Goal: Information Seeking & Learning: Learn about a topic

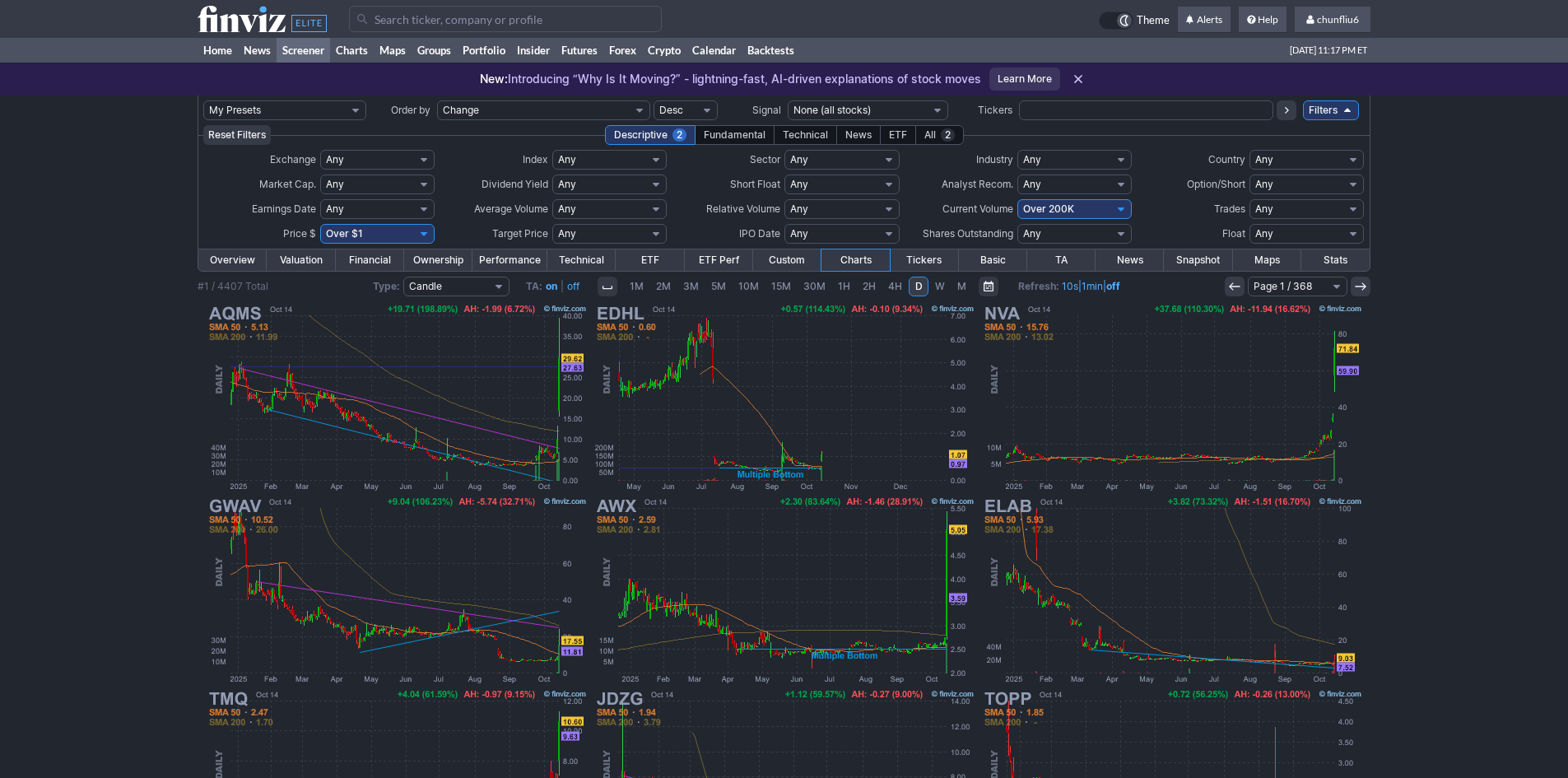
click at [399, 27] on input "Search" at bounding box center [506, 18] width 313 height 27
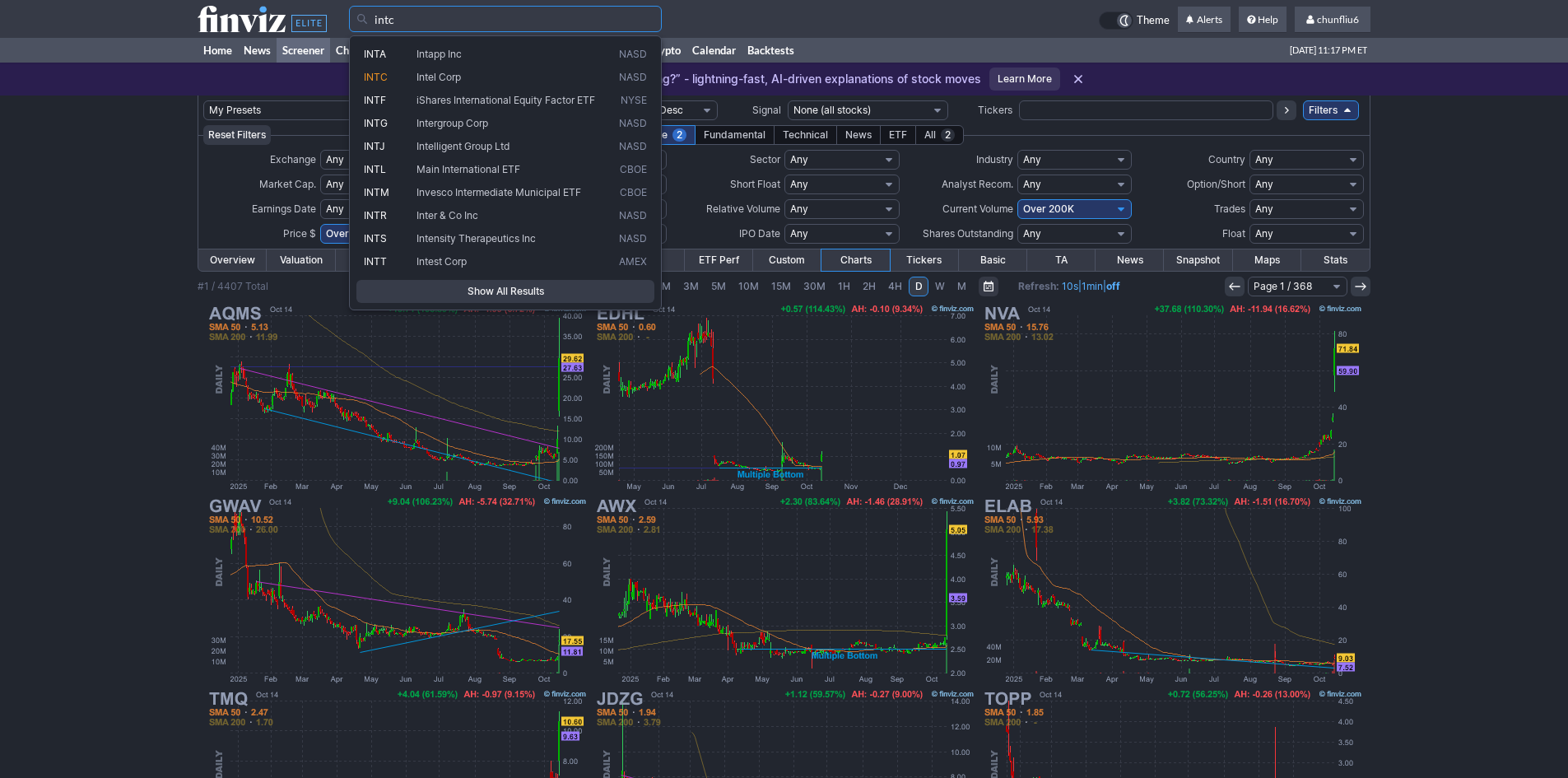
type input "intc"
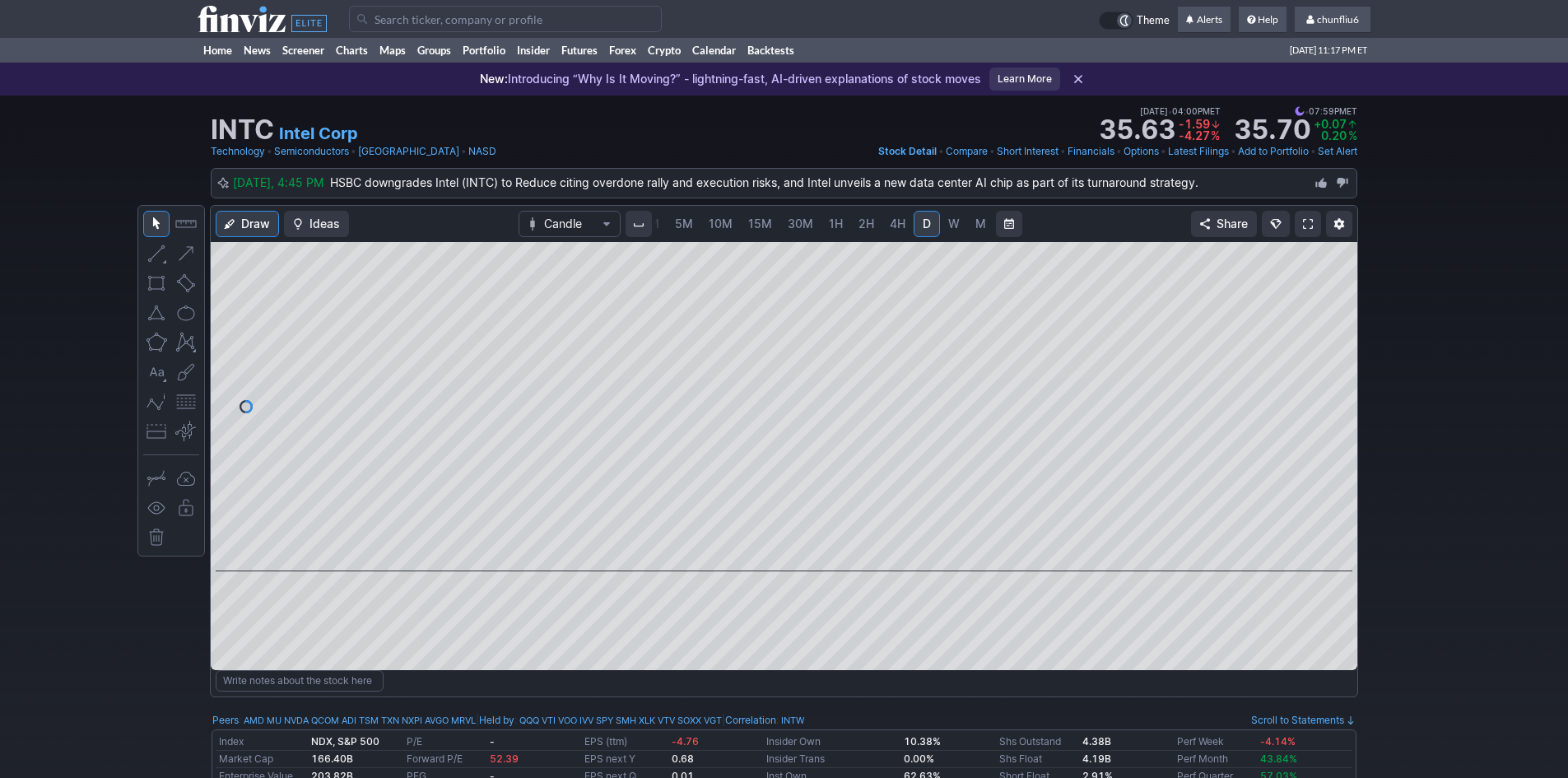
click at [1305, 227] on span at bounding box center [1308, 224] width 10 height 13
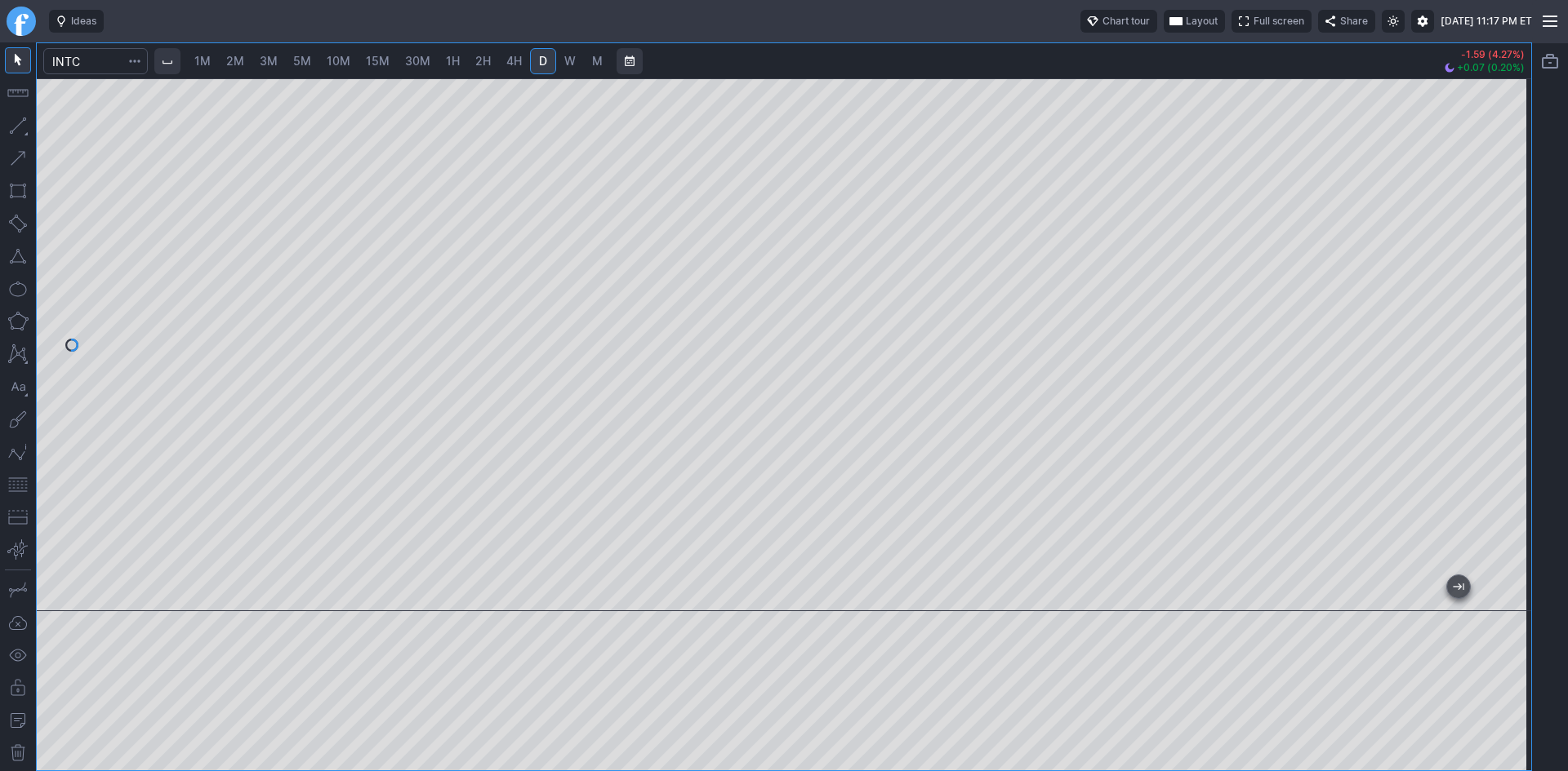
click at [11, 483] on button "button" at bounding box center [17, 485] width 26 height 26
click at [118, 70] on input "Search" at bounding box center [95, 61] width 104 height 26
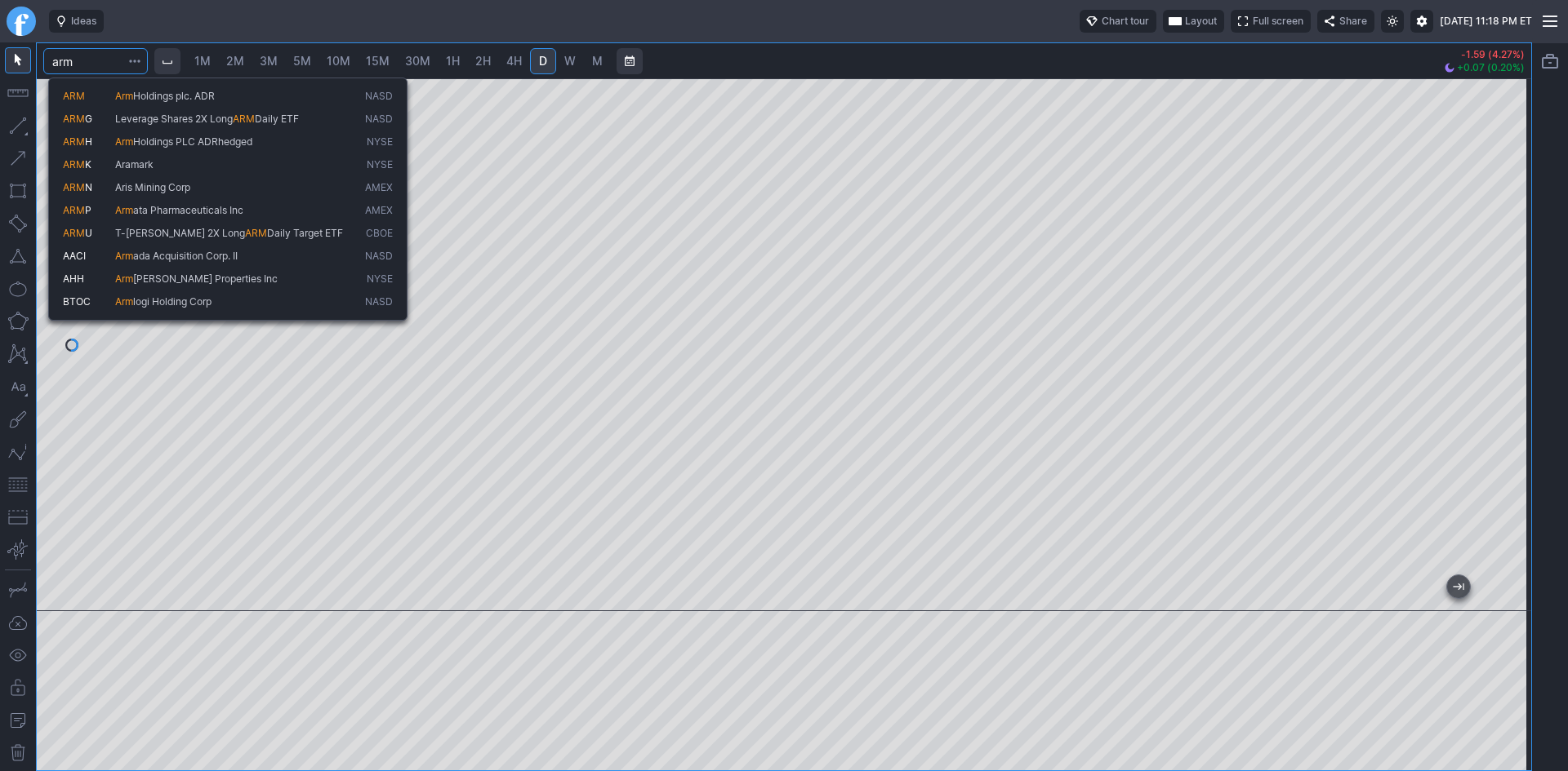
type input "arm"
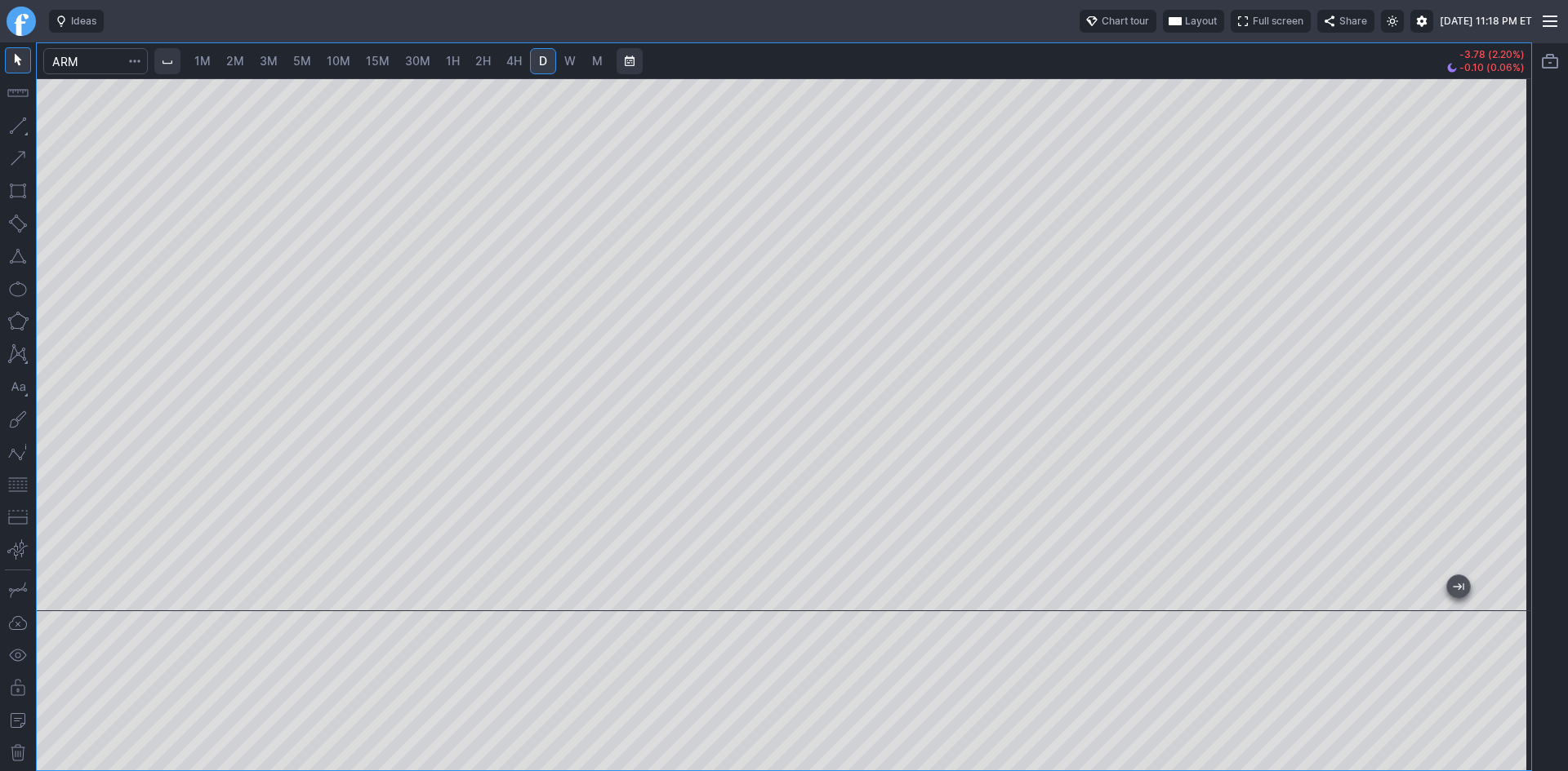
drag, startPoint x: 1513, startPoint y: 198, endPoint x: 1513, endPoint y: 224, distance: 26.0
click at [1513, 224] on div at bounding box center [1514, 341] width 35 height 492
click at [14, 484] on button "button" at bounding box center [17, 485] width 26 height 26
click at [108, 66] on input "Search" at bounding box center [95, 61] width 104 height 26
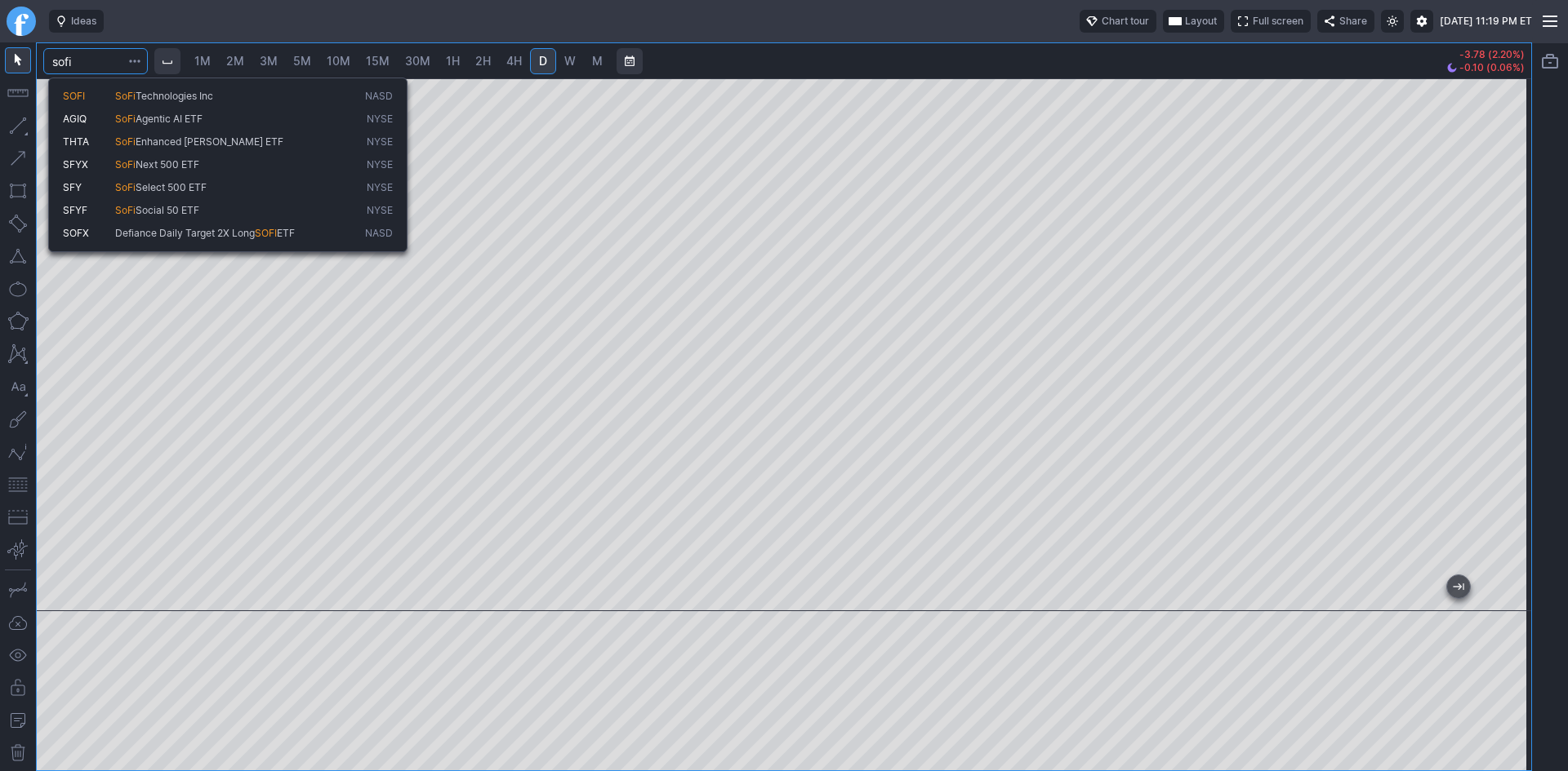
type input "sofi"
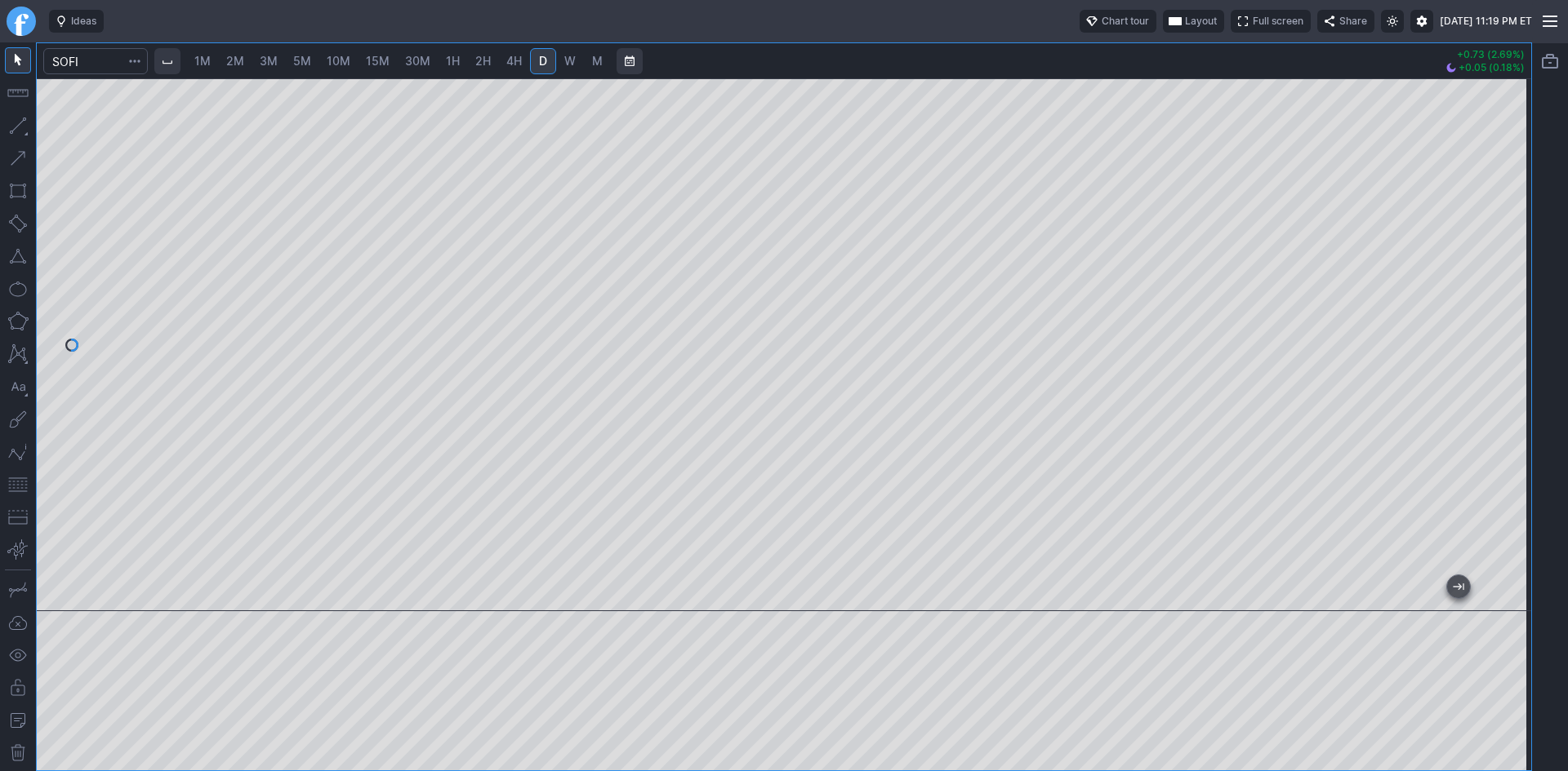
drag, startPoint x: 1513, startPoint y: 199, endPoint x: 1500, endPoint y: 286, distance: 88.0
click at [1500, 286] on div at bounding box center [1514, 341] width 35 height 492
drag, startPoint x: 1524, startPoint y: 366, endPoint x: 1513, endPoint y: 294, distance: 72.8
click at [1513, 294] on div at bounding box center [1514, 341] width 35 height 492
click at [99, 67] on input "Search" at bounding box center [95, 61] width 104 height 26
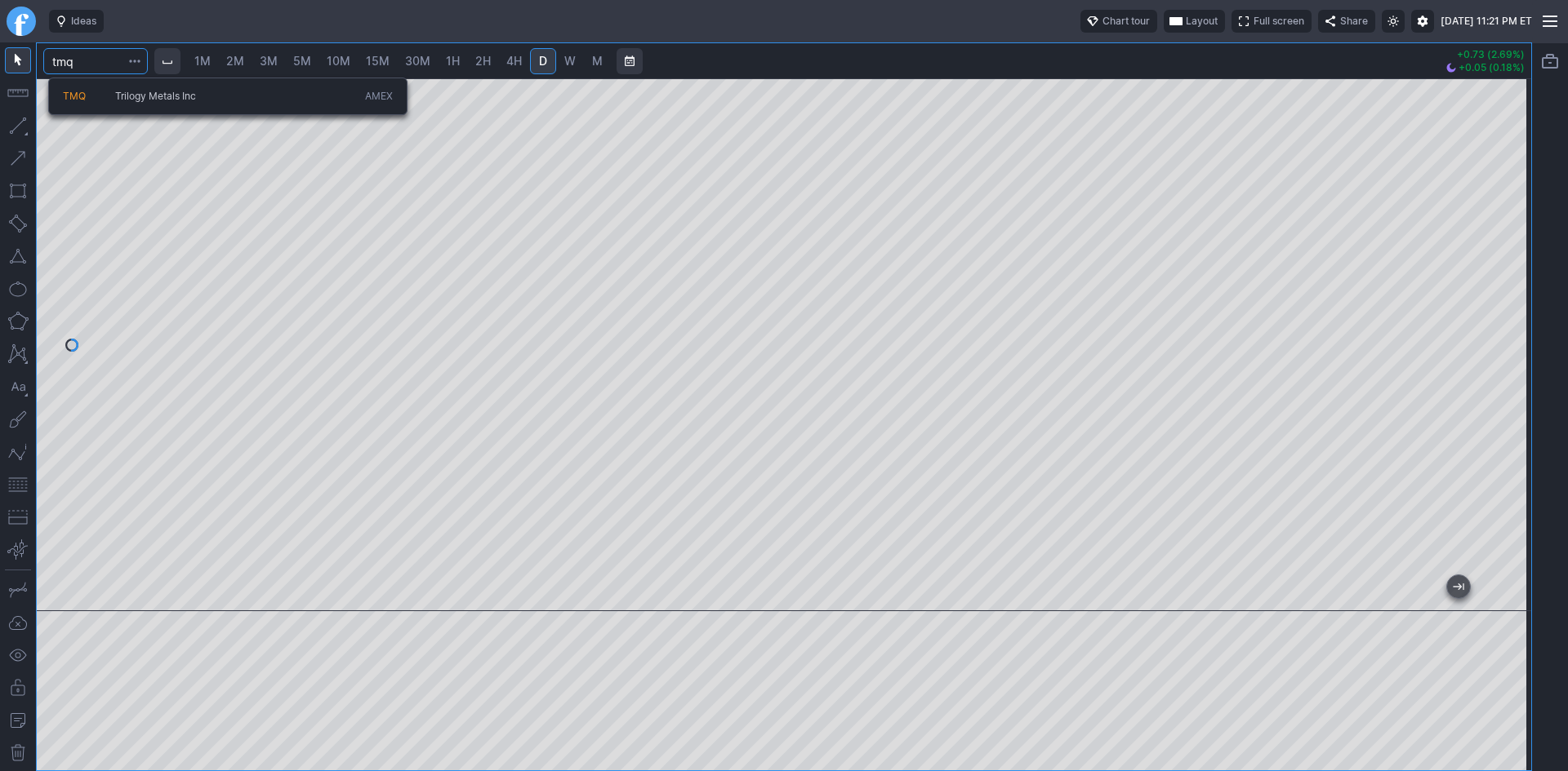
type input "tmq"
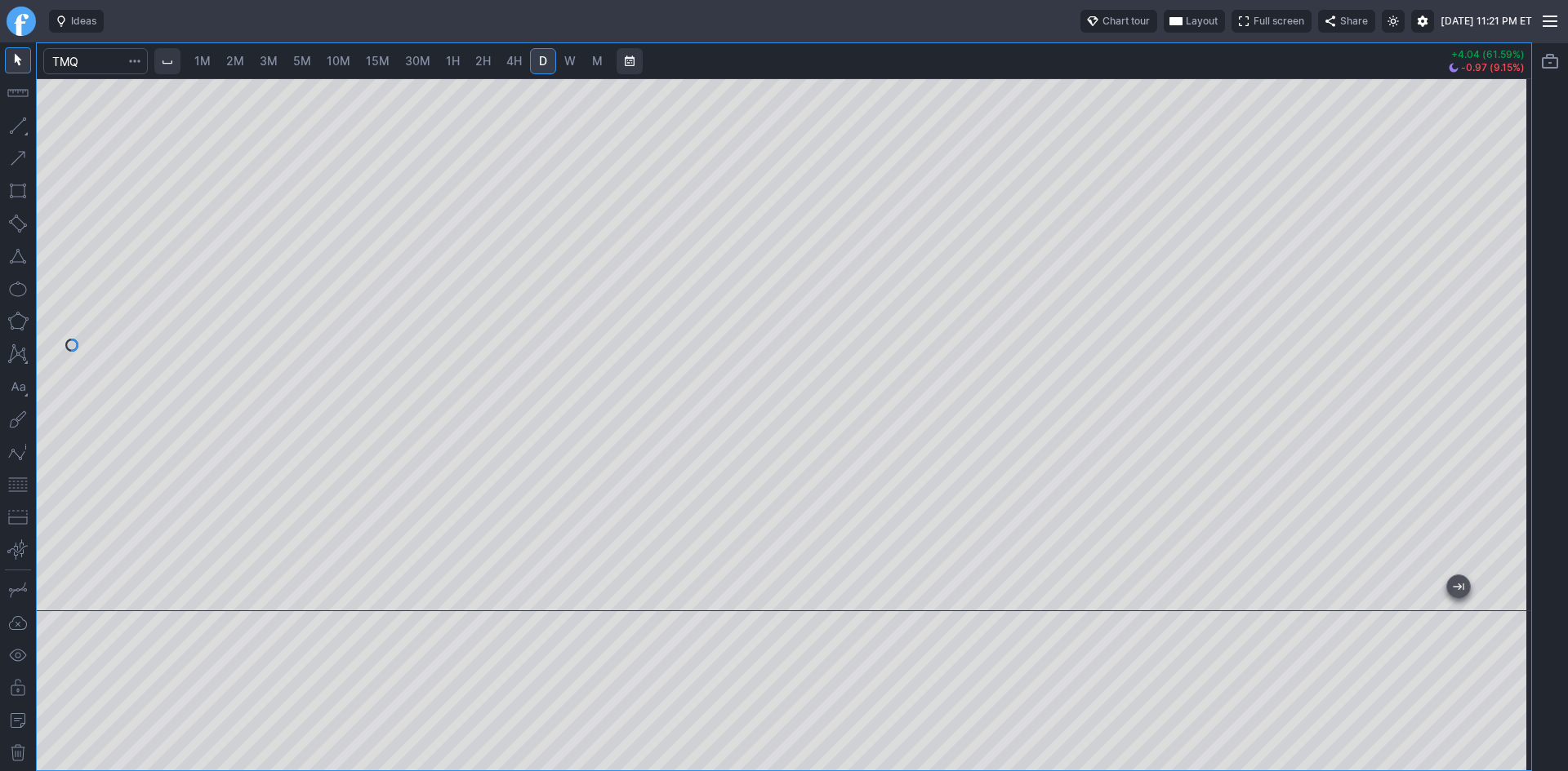
click at [296, 64] on span "5M" at bounding box center [303, 60] width 18 height 14
click at [209, 65] on span "1M" at bounding box center [203, 60] width 16 height 14
drag, startPoint x: 1517, startPoint y: 301, endPoint x: 1524, endPoint y: 339, distance: 38.6
click at [1524, 337] on div at bounding box center [1514, 341] width 35 height 492
click at [1529, 344] on div at bounding box center [783, 344] width 1494 height 533
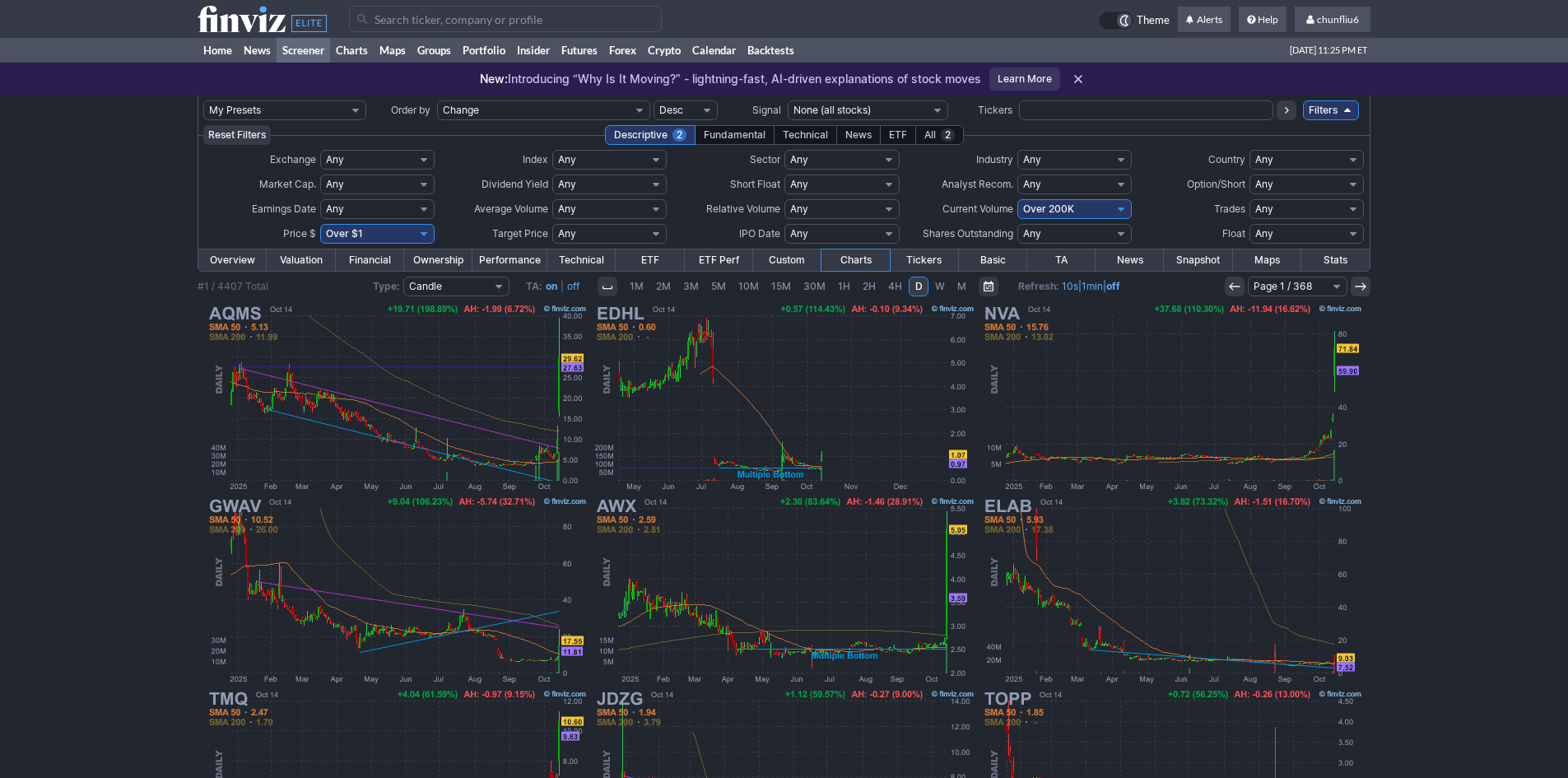
click at [443, 20] on input "Search" at bounding box center [506, 18] width 313 height 27
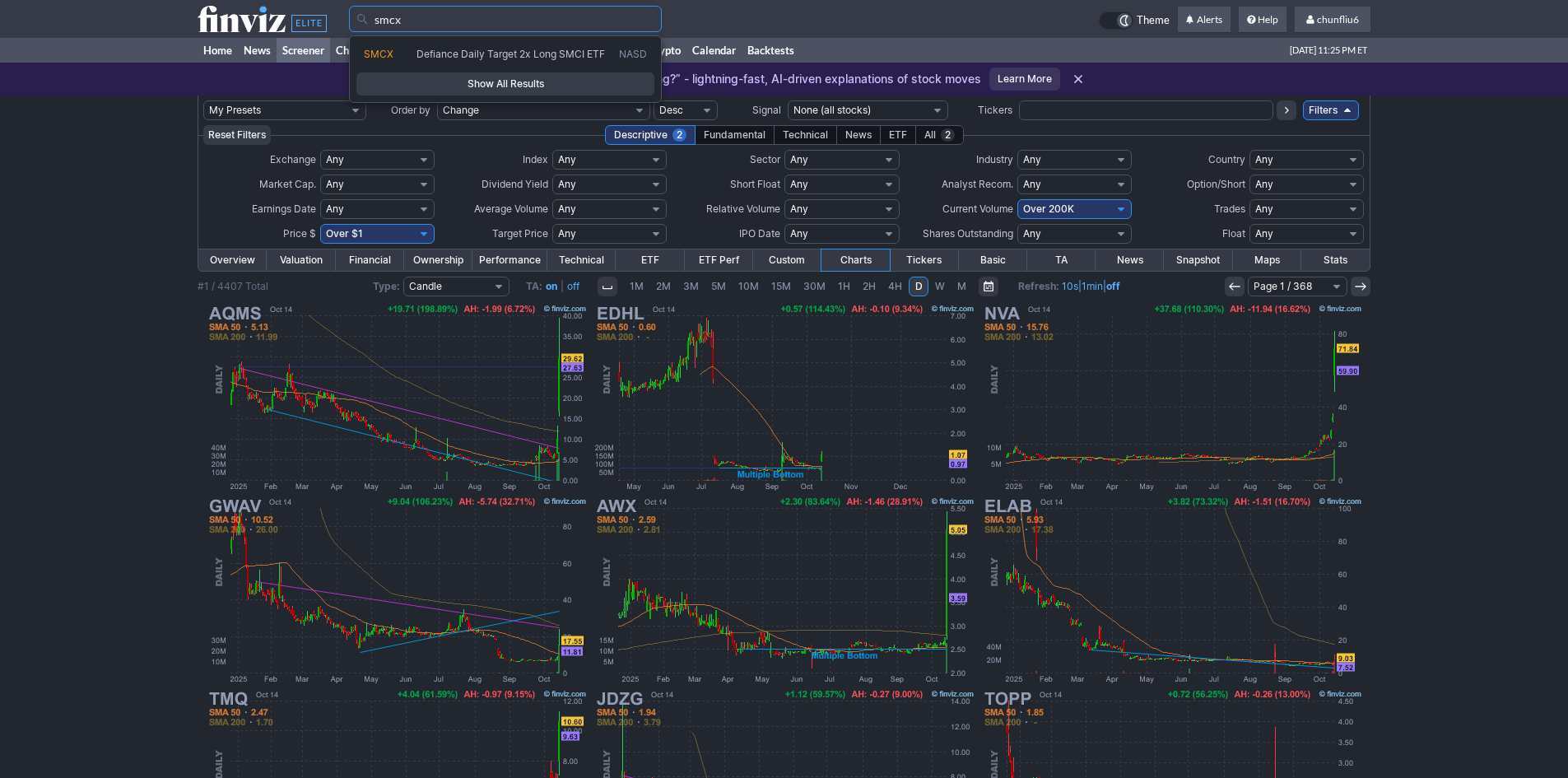
type input "smcx"
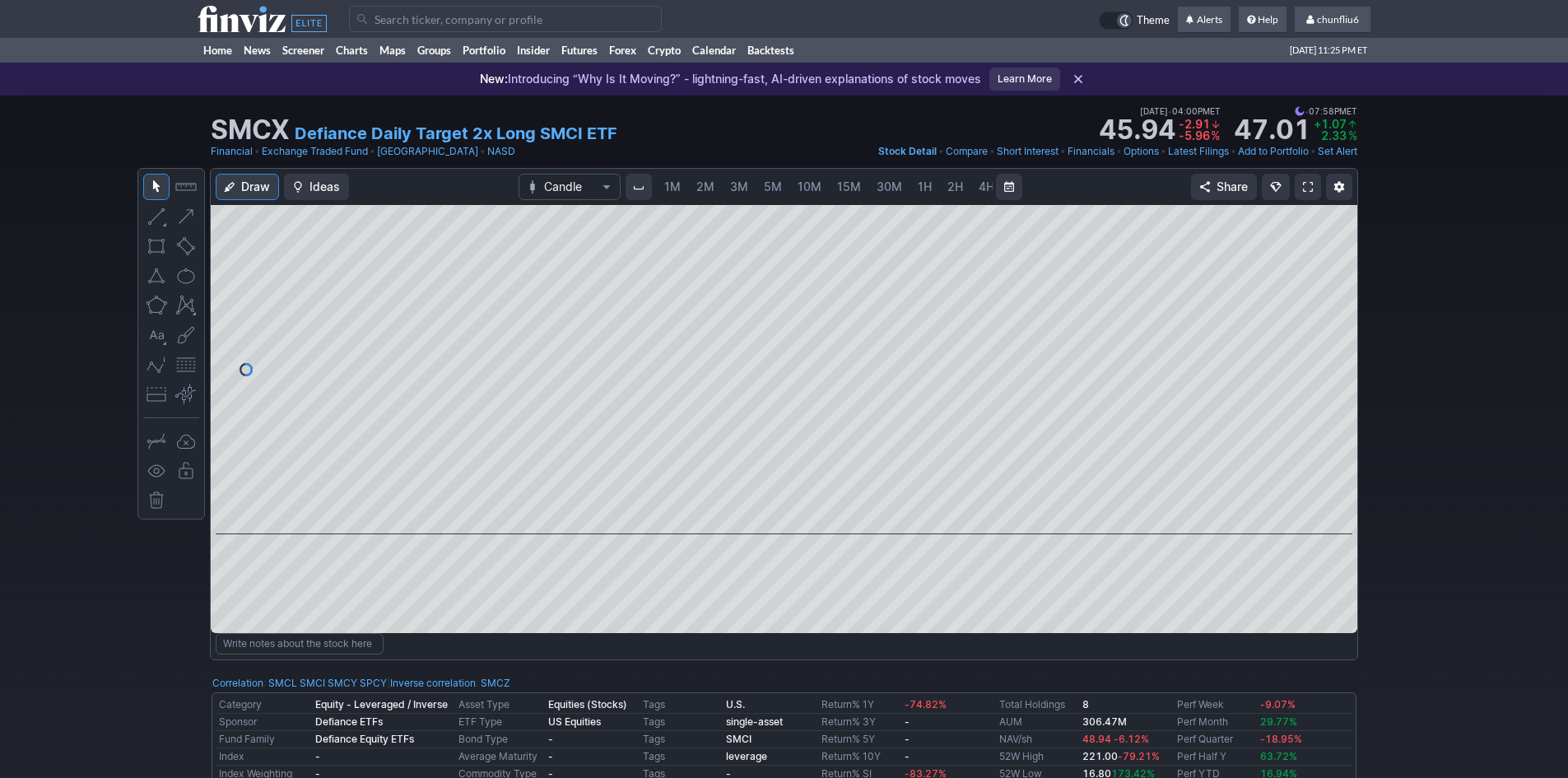
scroll to position [0, 89]
click at [686, 181] on span "5M" at bounding box center [684, 186] width 18 height 14
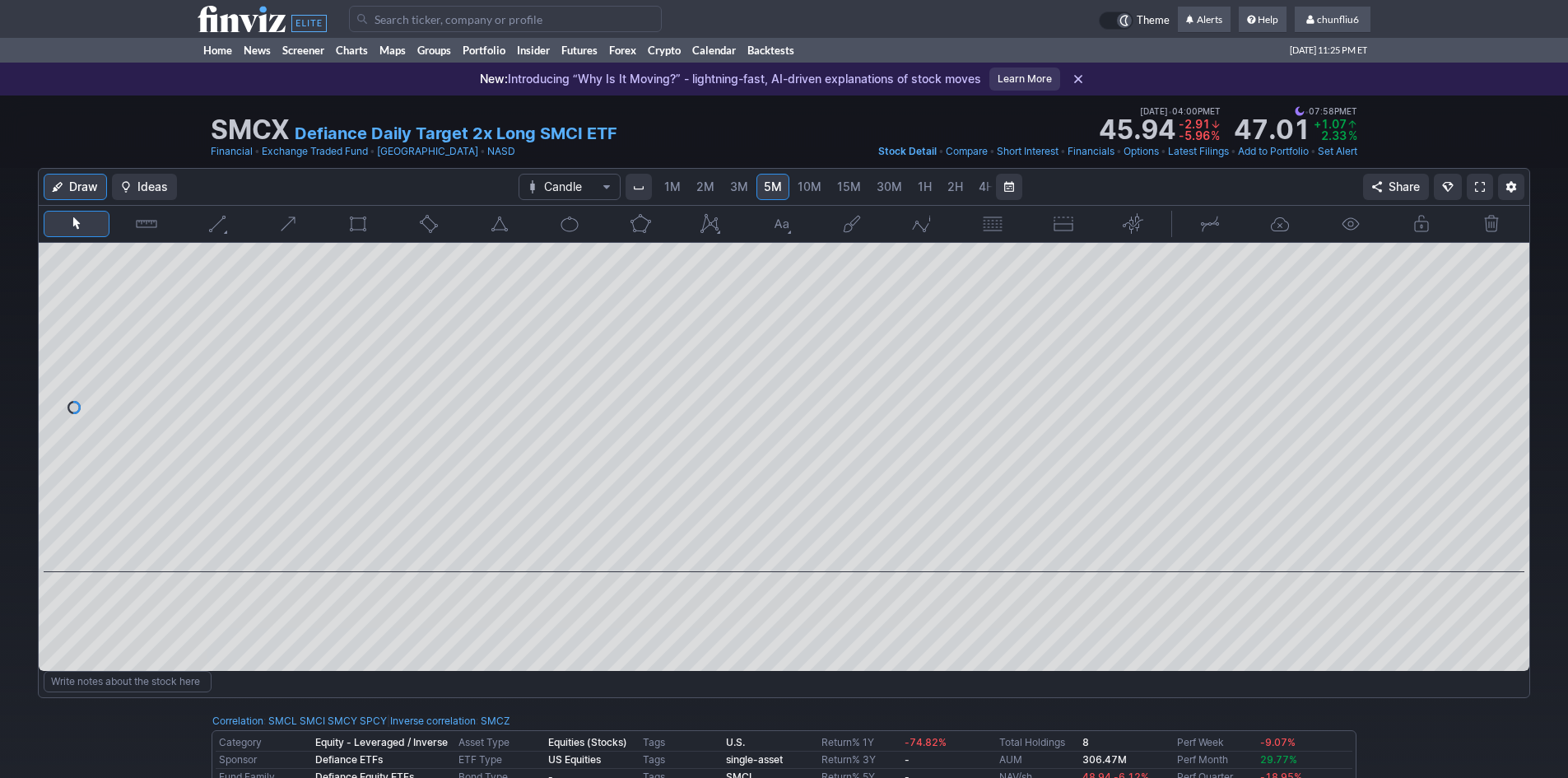
click at [676, 185] on span "1M" at bounding box center [672, 186] width 16 height 14
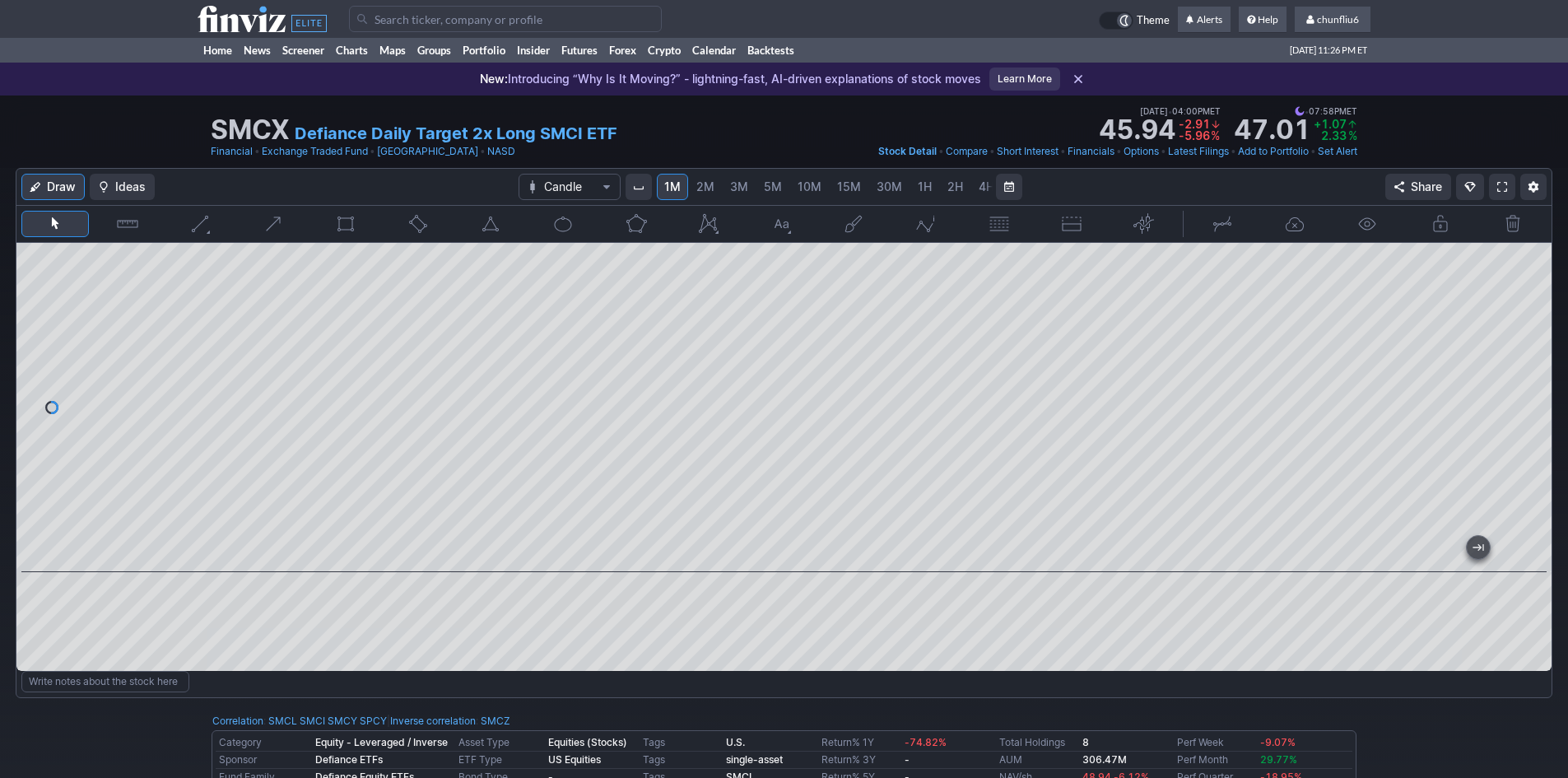
click at [395, 25] on input "Search" at bounding box center [506, 18] width 313 height 27
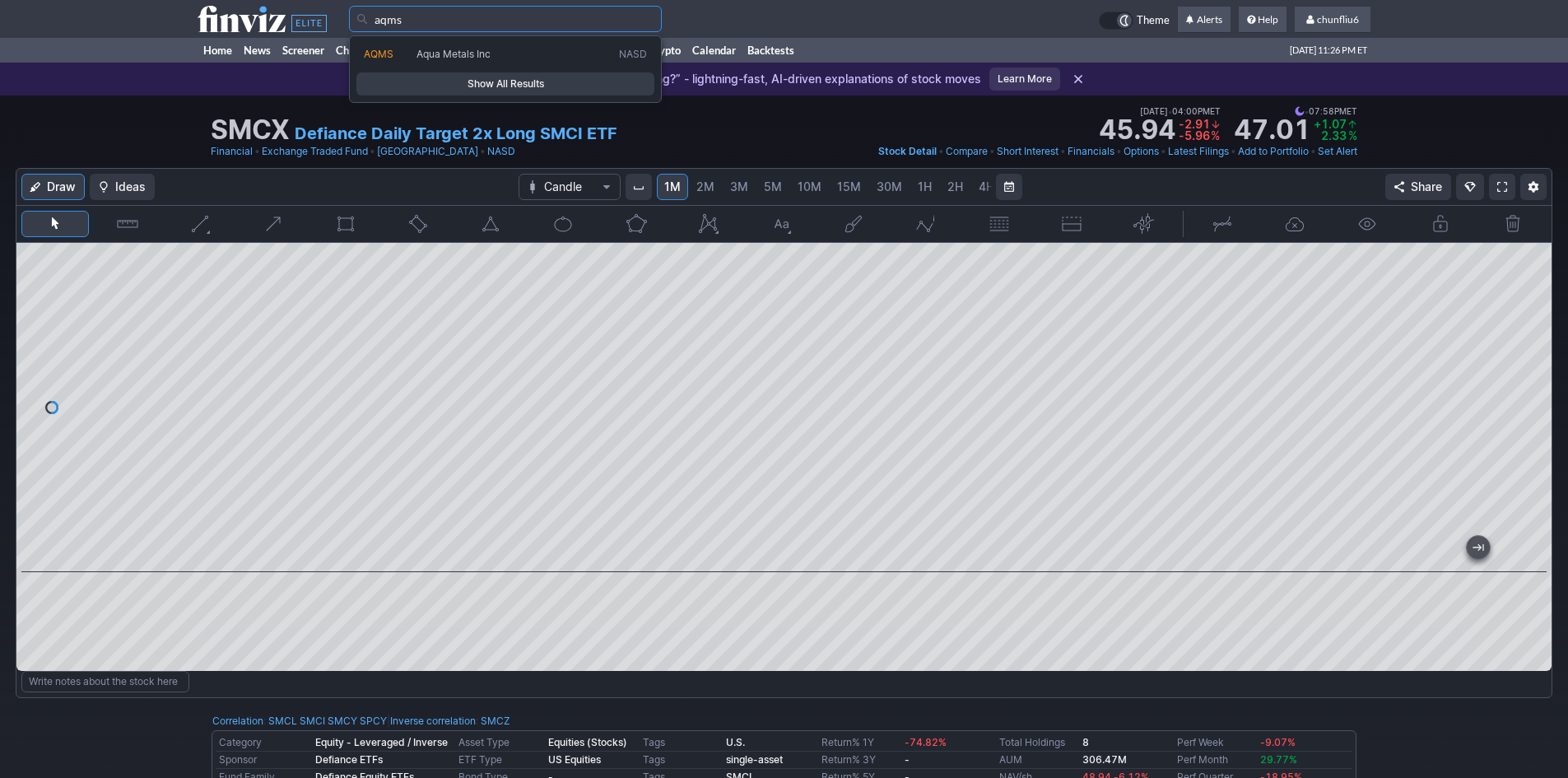
type input "aqms"
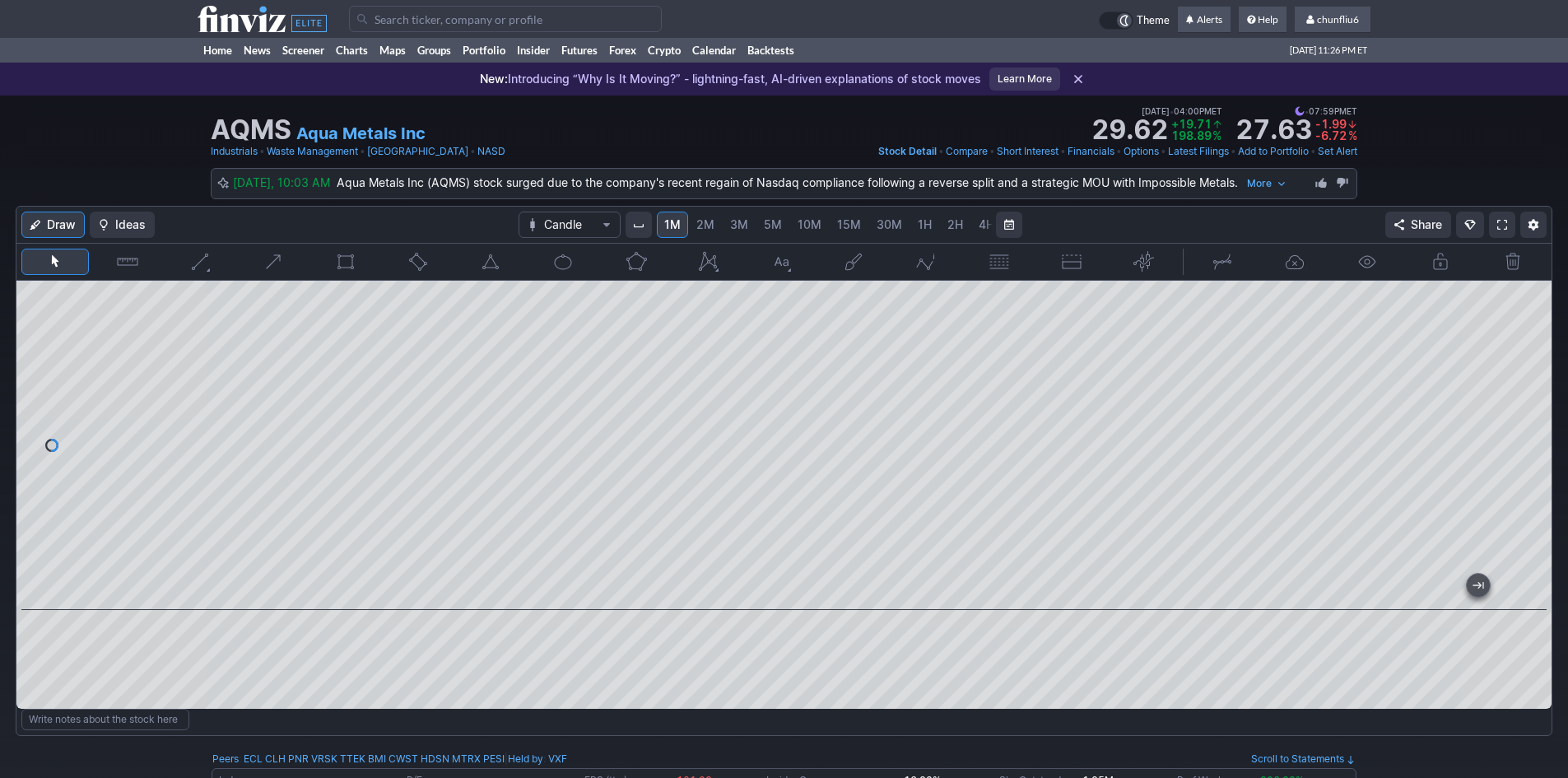
click at [1500, 222] on span at bounding box center [1502, 225] width 10 height 13
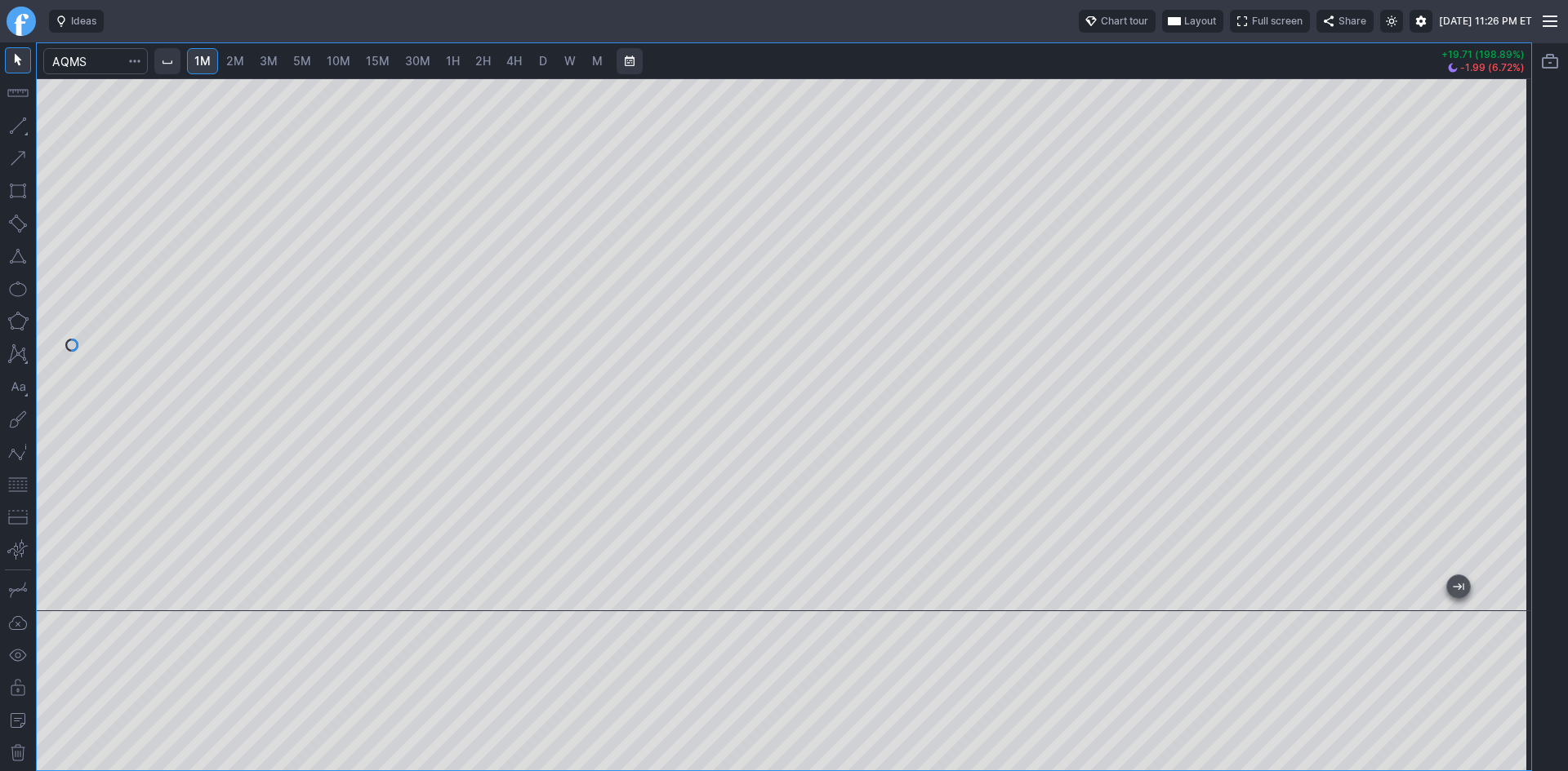
click at [1540, 366] on div "1M 2M 3M 5M 10M 15M 30M 1H 2H 4H D W M +19.71 (198.89%) -1.99 (6.72%)" at bounding box center [784, 407] width 1568 height 729
drag, startPoint x: 1512, startPoint y: 353, endPoint x: 1504, endPoint y: 244, distance: 109.3
click at [1504, 244] on div at bounding box center [1514, 341] width 35 height 492
click at [1488, 223] on div at bounding box center [783, 344] width 1494 height 533
